Goal: Task Accomplishment & Management: Manage account settings

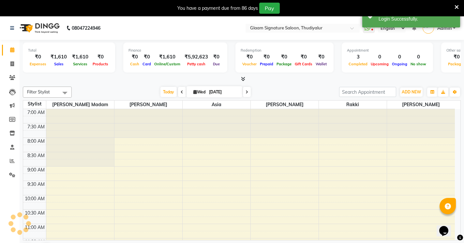
select select "en"
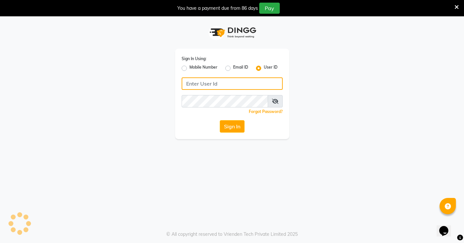
type input "glaamsalon"
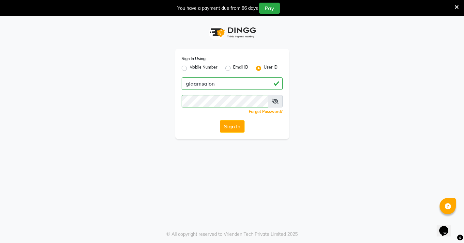
click at [457, 6] on icon at bounding box center [457, 7] width 4 height 6
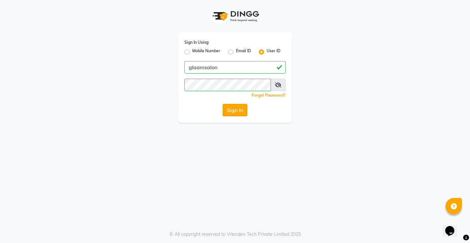
click at [241, 110] on button "Sign In" at bounding box center [235, 110] width 25 height 12
